Goal: Task Accomplishment & Management: Use online tool/utility

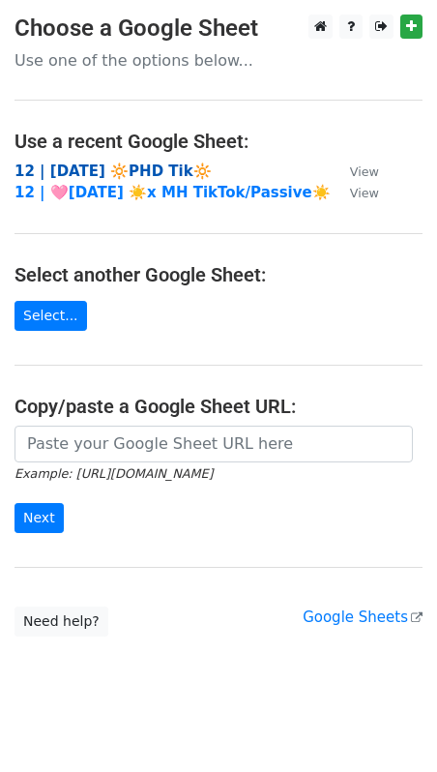
click at [140, 165] on strong "12 | AUG 29 🔆PHD Tik🔆" at bounding box center [113, 171] width 197 height 17
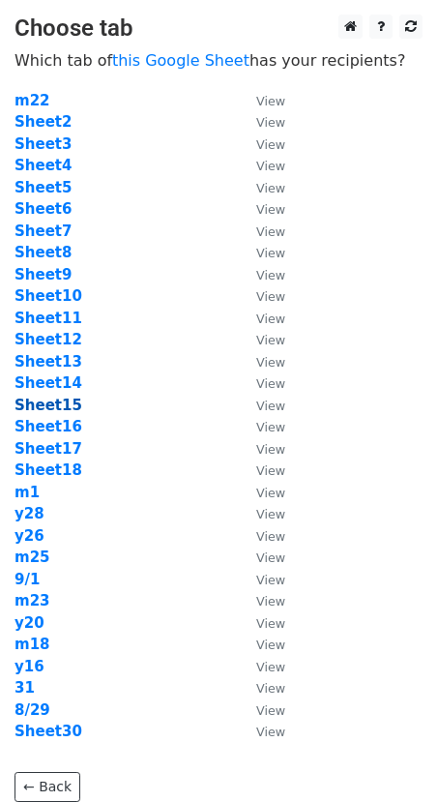
click at [53, 401] on strong "Sheet15" at bounding box center [49, 405] width 68 height 17
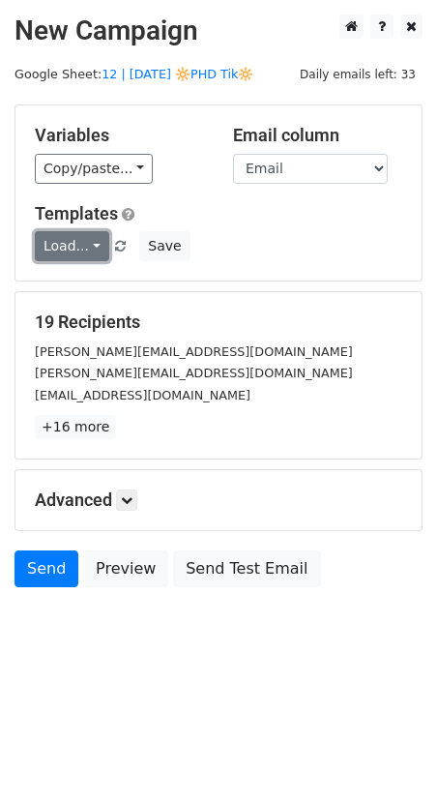
click at [67, 249] on link "Load..." at bounding box center [72, 246] width 75 height 30
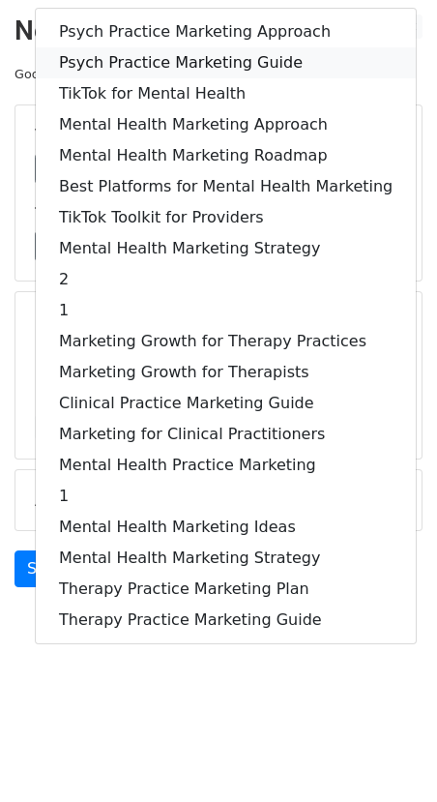
click at [160, 70] on link "Psych Practice Marketing Guide" at bounding box center [226, 62] width 380 height 31
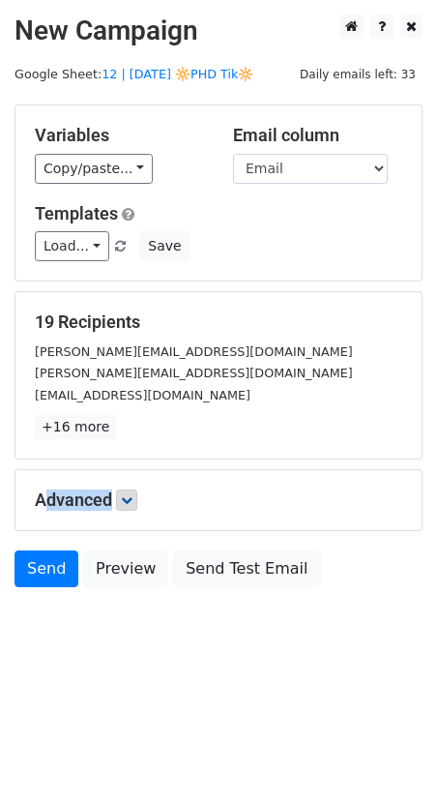
click at [122, 490] on h5 "Advanced" at bounding box center [219, 500] width 368 height 21
click at [122, 490] on link at bounding box center [126, 500] width 21 height 21
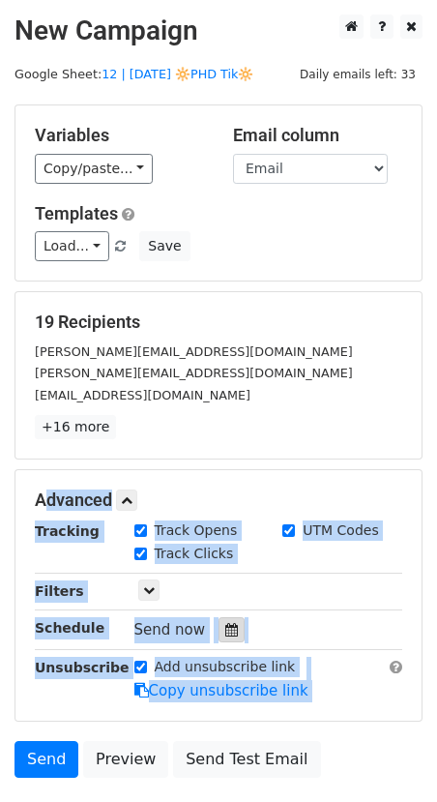
click at [225, 627] on icon at bounding box center [231, 630] width 13 height 14
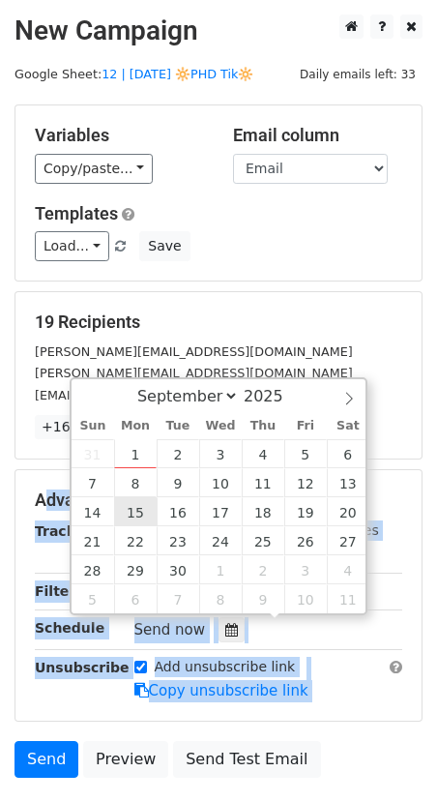
type input "2025-09-15 12:00"
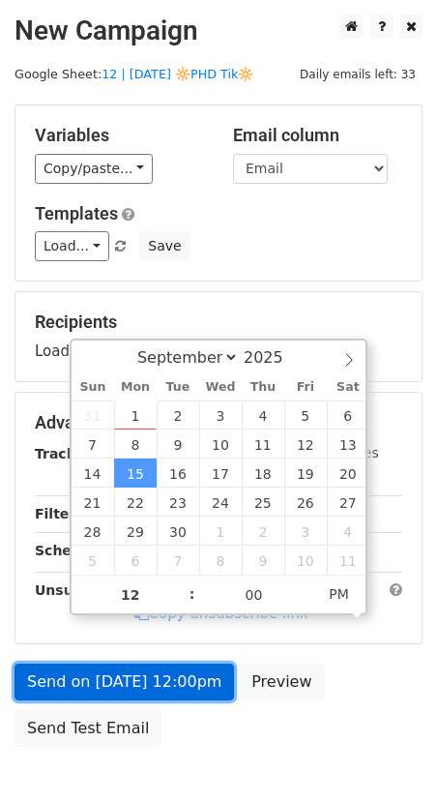
click at [107, 664] on link "Send on Sep 15 at 12:00pm" at bounding box center [125, 682] width 220 height 37
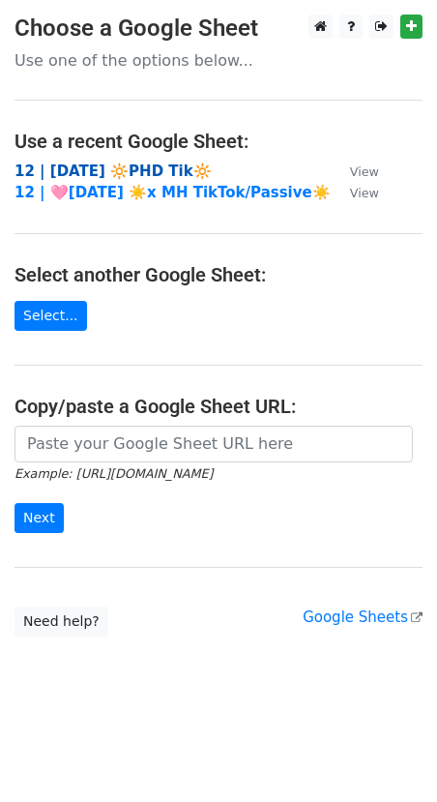
click at [156, 165] on strong "12 | AUG 29 🔆PHD Tik🔆" at bounding box center [113, 171] width 197 height 17
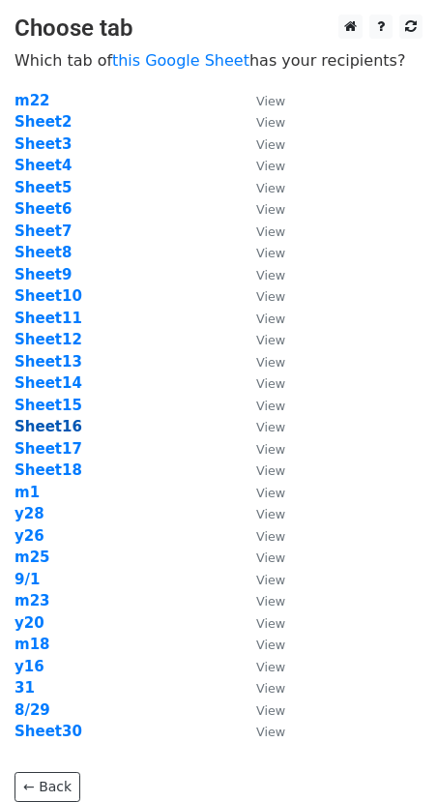
click at [62, 420] on strong "Sheet16" at bounding box center [49, 426] width 68 height 17
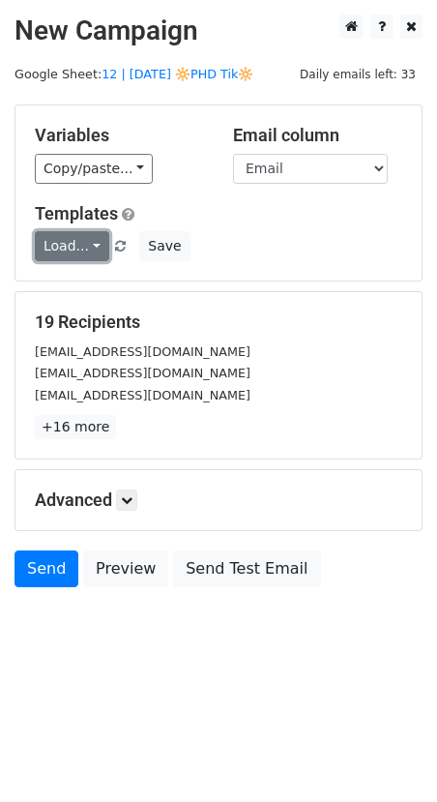
click at [60, 255] on link "Load..." at bounding box center [72, 246] width 75 height 30
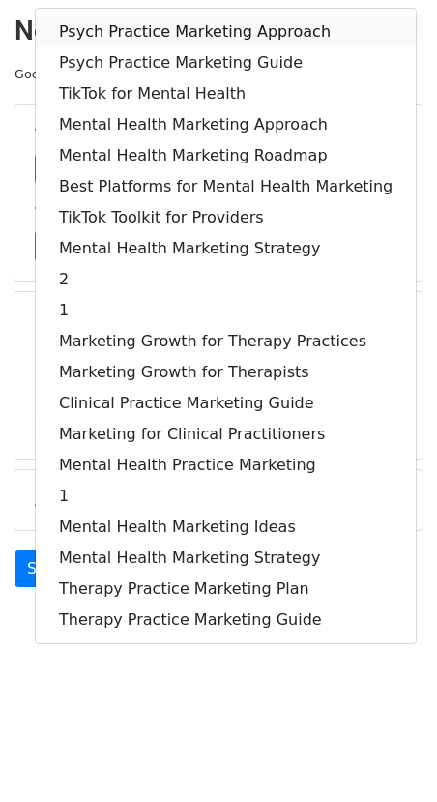
click at [145, 27] on link "Psych Practice Marketing Approach" at bounding box center [226, 31] width 380 height 31
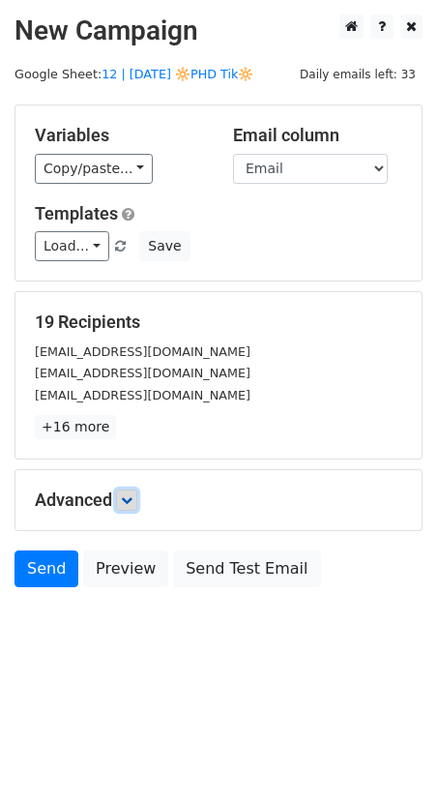
click at [129, 505] on link at bounding box center [126, 500] width 21 height 21
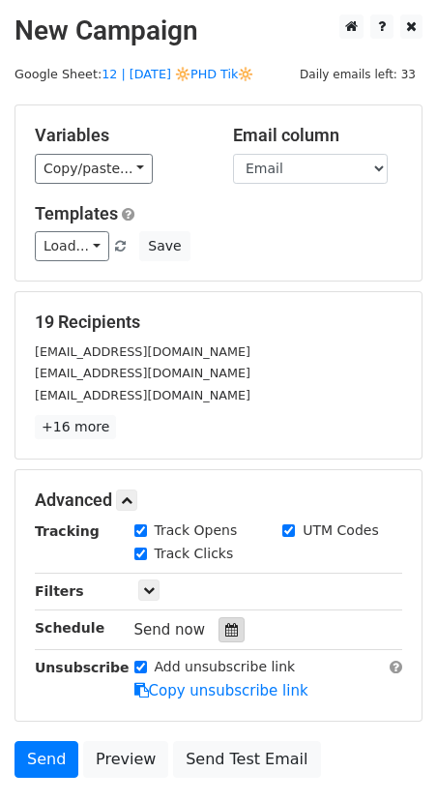
click at [225, 627] on icon at bounding box center [231, 630] width 13 height 14
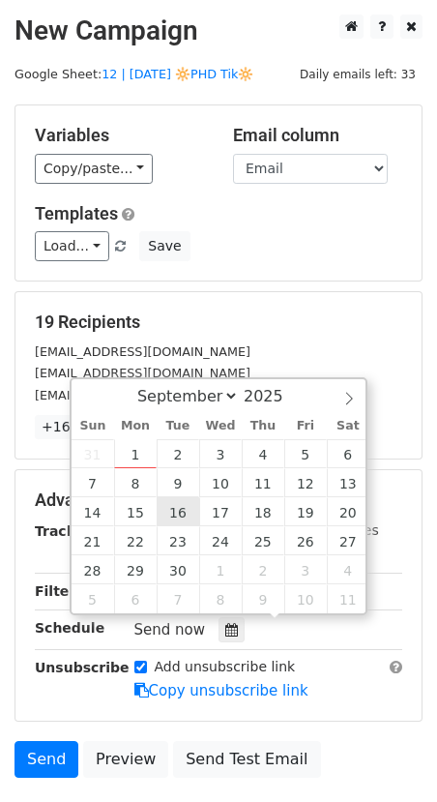
type input "2025-09-16 12:00"
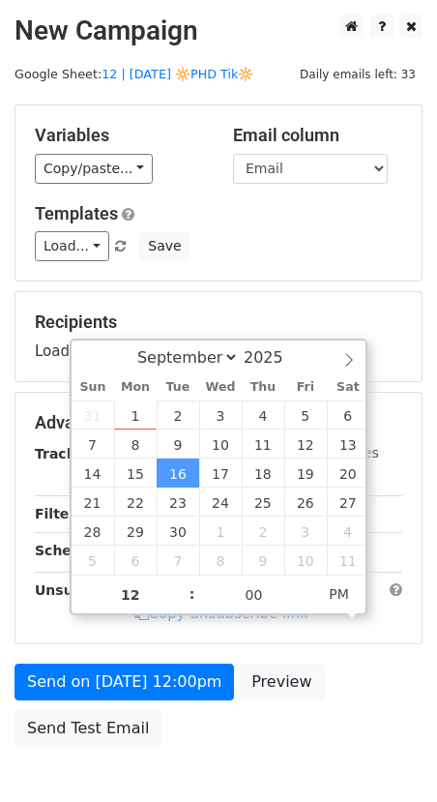
click at [107, 656] on form "Variables Copy/paste... {{Name}} {{Email}} Email column Name Email Templates Lo…" at bounding box center [219, 431] width 408 height 652
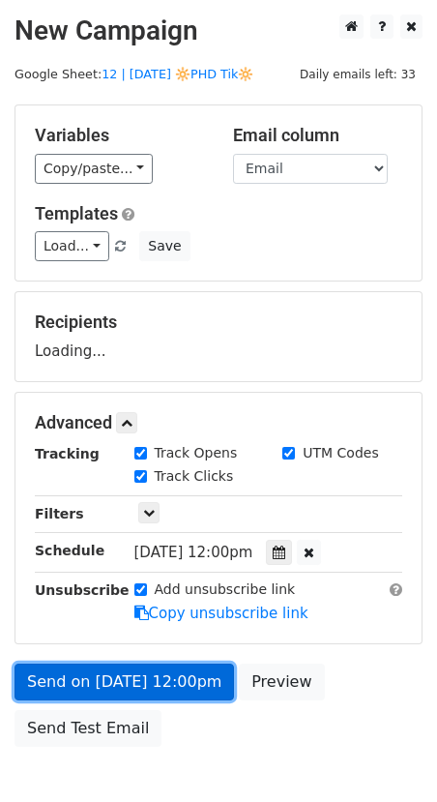
click at [103, 678] on link "Send on Sep 16 at 12:00pm" at bounding box center [125, 682] width 220 height 37
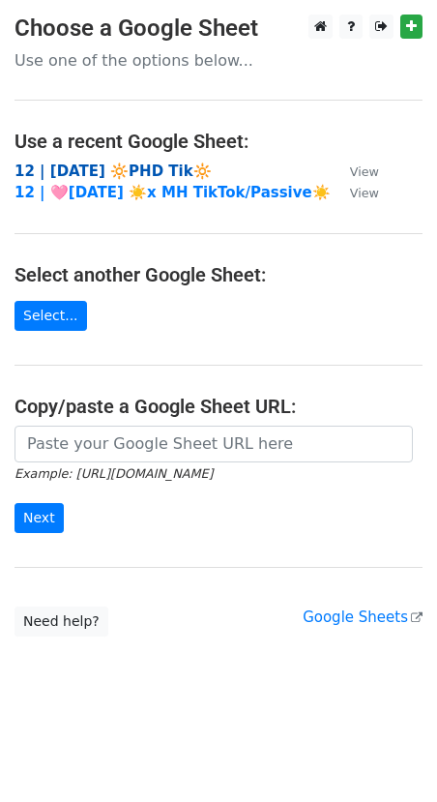
click at [135, 175] on strong "12 | [DATE] 🔆PHD Tik🔆" at bounding box center [113, 171] width 197 height 17
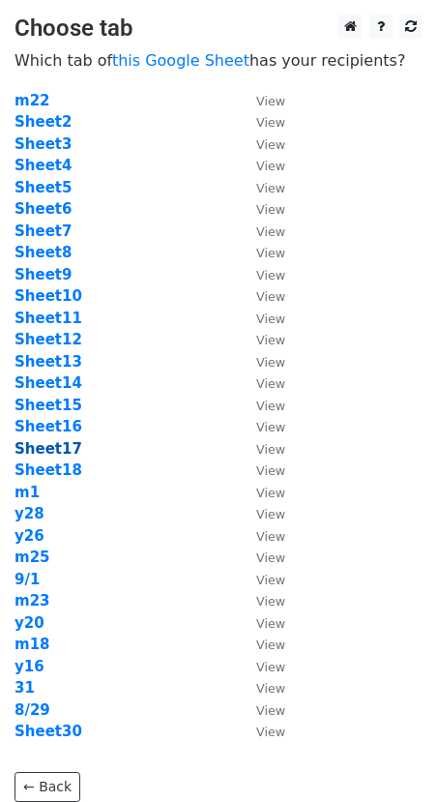
click at [41, 452] on strong "Sheet17" at bounding box center [49, 448] width 68 height 17
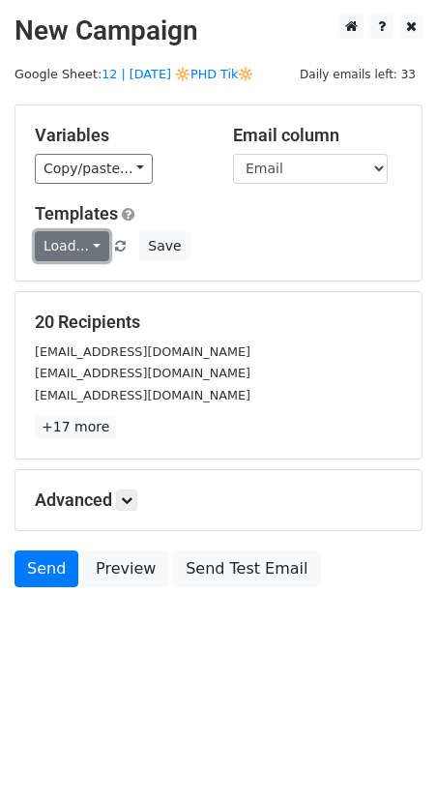
click at [82, 241] on link "Load..." at bounding box center [72, 246] width 75 height 30
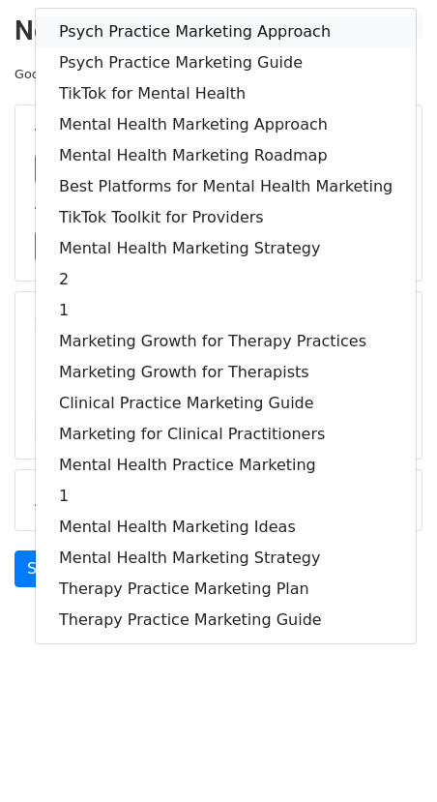
click at [194, 35] on link "Psych Practice Marketing Approach" at bounding box center [226, 31] width 380 height 31
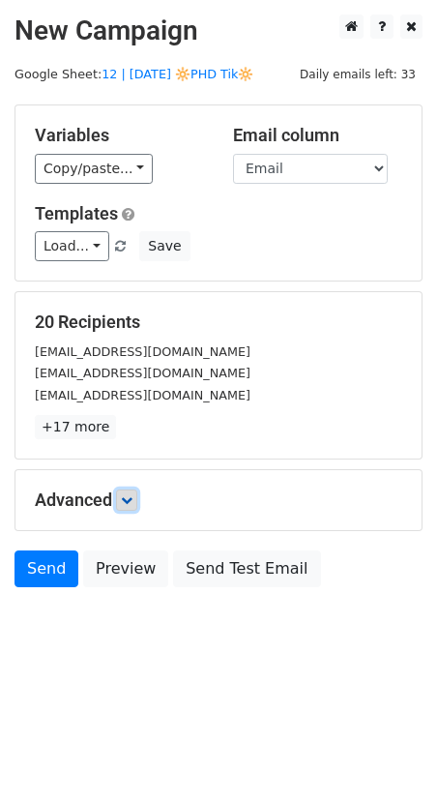
click at [123, 495] on link at bounding box center [126, 500] width 21 height 21
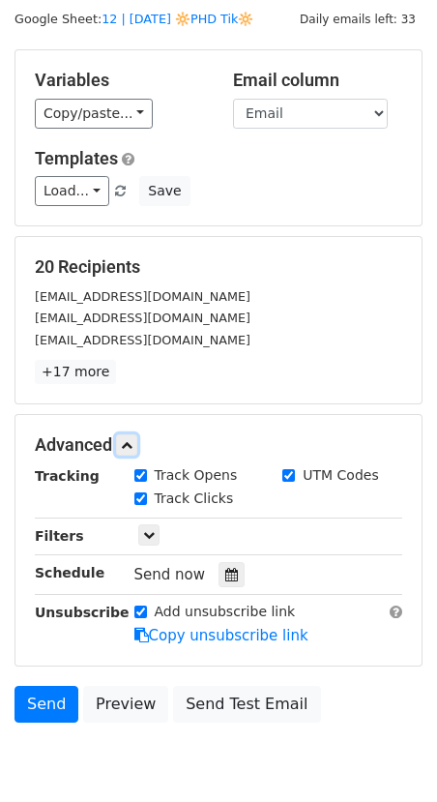
scroll to position [135, 0]
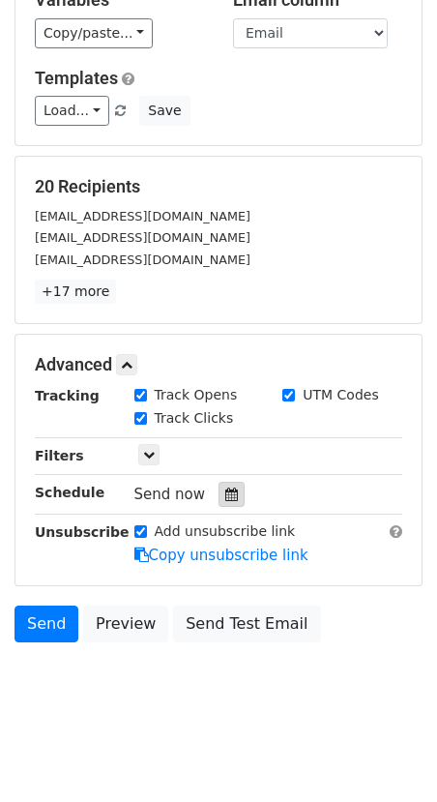
click at [225, 488] on icon at bounding box center [231, 495] width 13 height 14
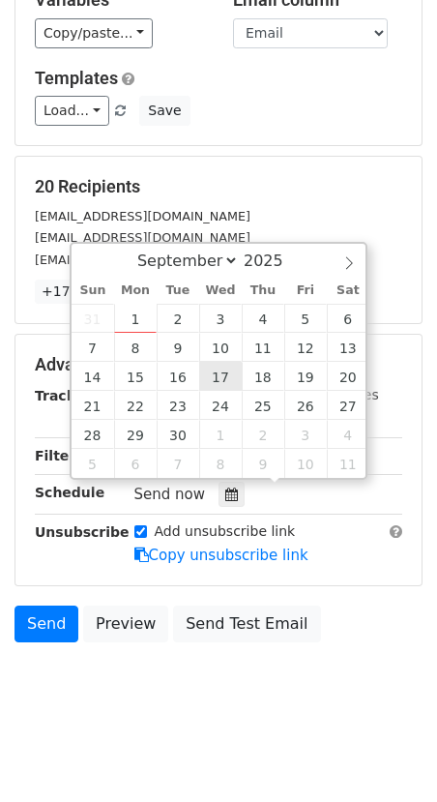
type input "2025-09-17 12:00"
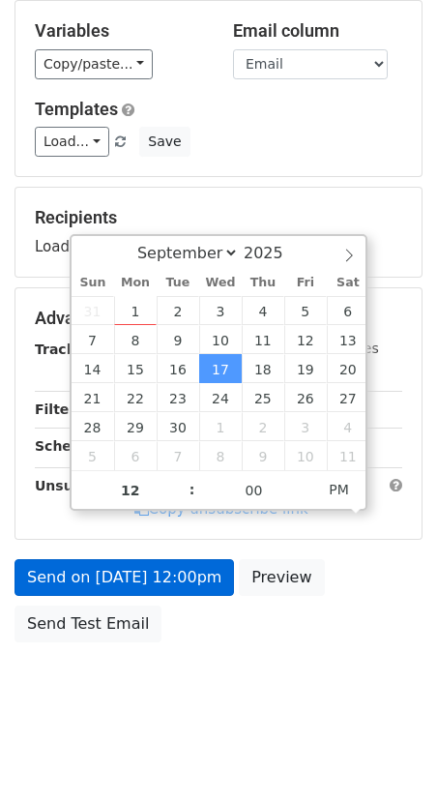
drag, startPoint x: 162, startPoint y: 544, endPoint x: 160, endPoint y: 555, distance: 10.8
click at [162, 544] on form "Variables Copy/paste... {{Name}} {{Email}} Email column Name Email Templates Lo…" at bounding box center [219, 326] width 408 height 652
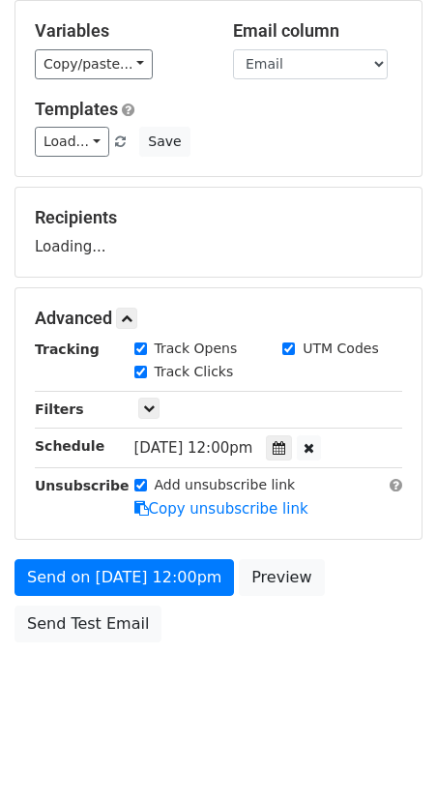
click at [153, 592] on form "Variables Copy/paste... {{Name}} {{Email}} Email column Name Email Templates Lo…" at bounding box center [219, 326] width 408 height 652
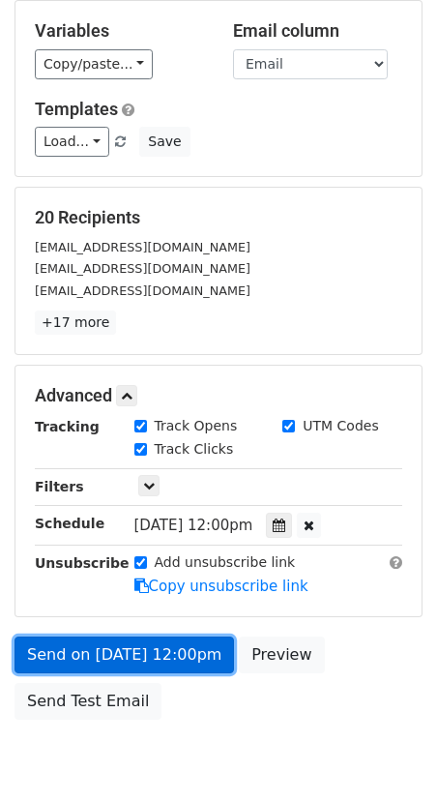
click at [101, 639] on link "Send on Sep 17 at 12:00pm" at bounding box center [125, 655] width 220 height 37
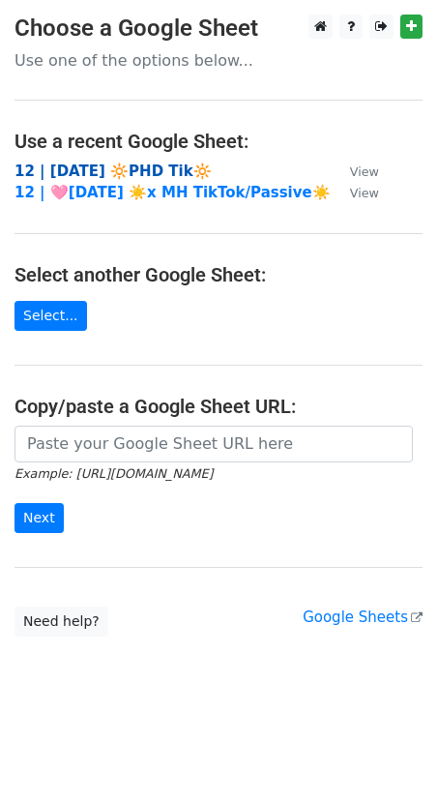
click at [141, 172] on strong "12 | AUG 29 🔆PHD Tik🔆" at bounding box center [113, 171] width 197 height 17
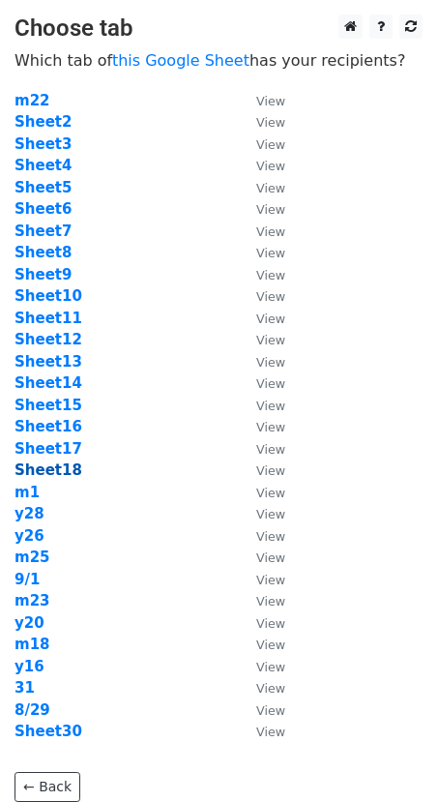
click at [44, 475] on strong "Sheet18" at bounding box center [49, 470] width 68 height 17
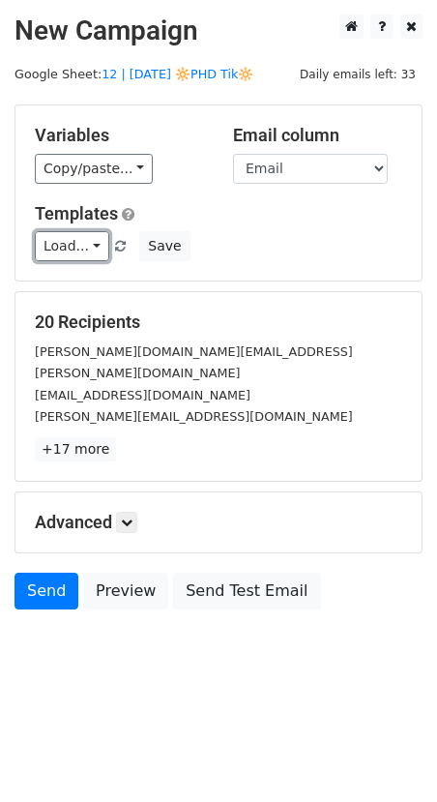
click at [101, 249] on link "Load..." at bounding box center [72, 246] width 75 height 30
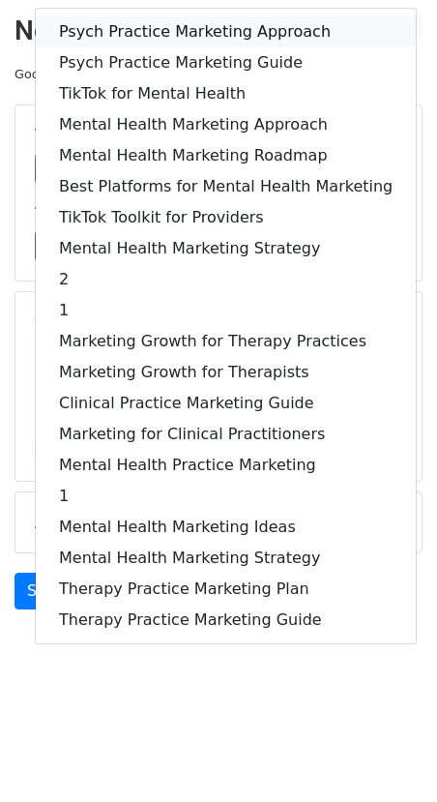
click at [178, 24] on link "Psych Practice Marketing Approach" at bounding box center [226, 31] width 380 height 31
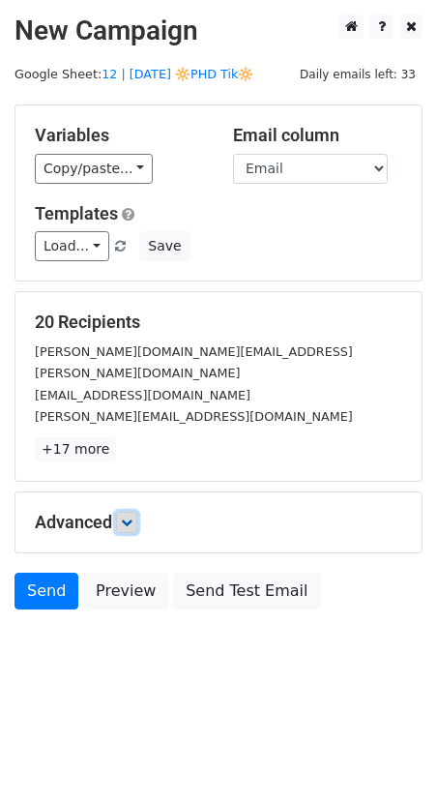
click at [133, 517] on icon at bounding box center [127, 523] width 12 height 12
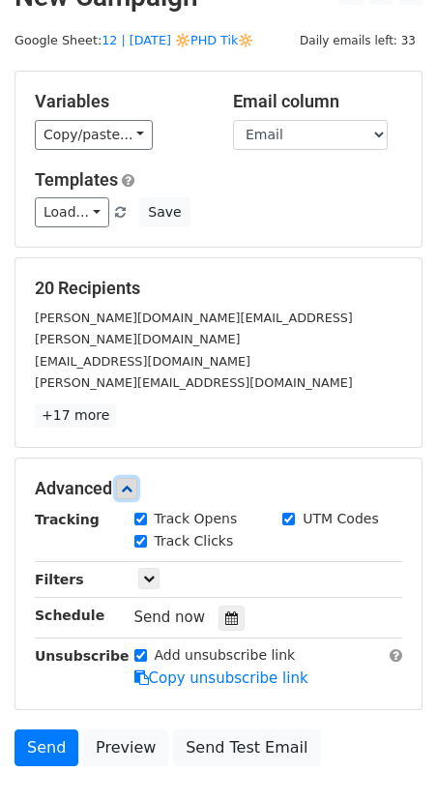
scroll to position [50, 0]
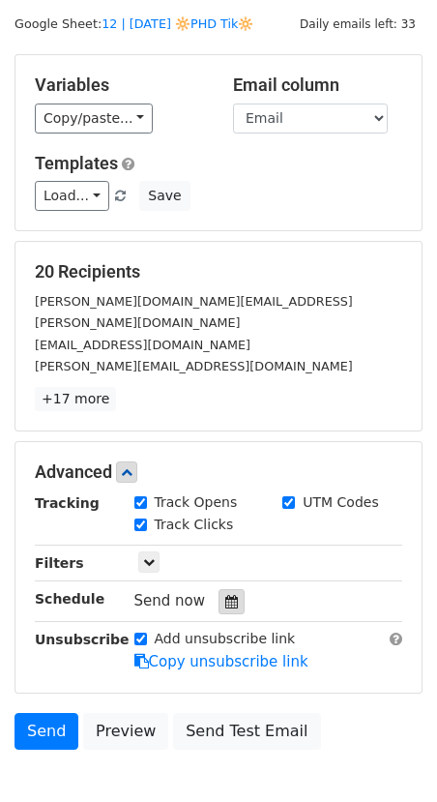
click at [219, 589] on div at bounding box center [232, 601] width 26 height 25
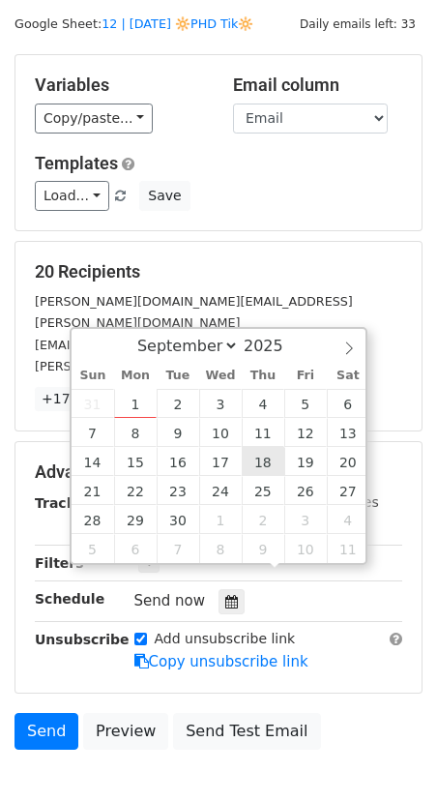
type input "[DATE] 12:00"
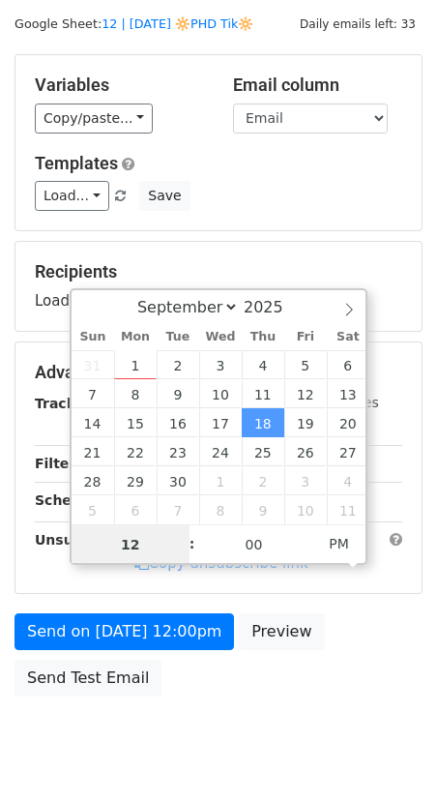
scroll to position [0, 0]
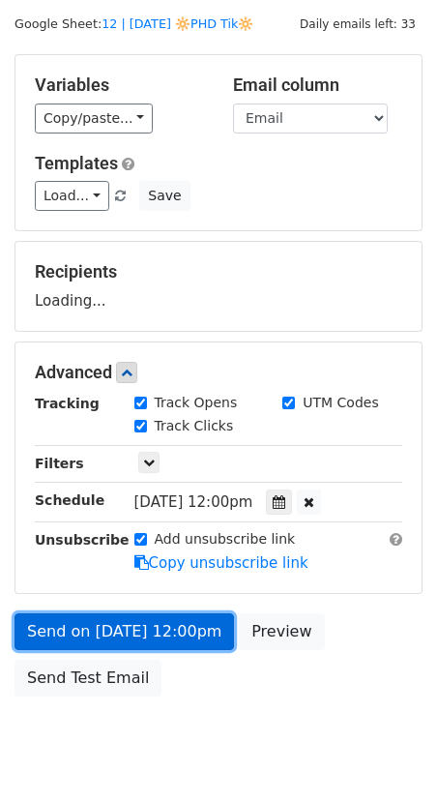
click at [151, 630] on link "Send on [DATE] 12:00pm" at bounding box center [125, 632] width 220 height 37
